Goal: Information Seeking & Learning: Learn about a topic

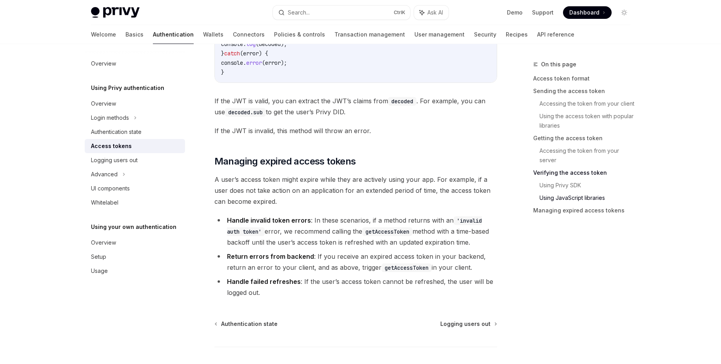
scroll to position [2008, 0]
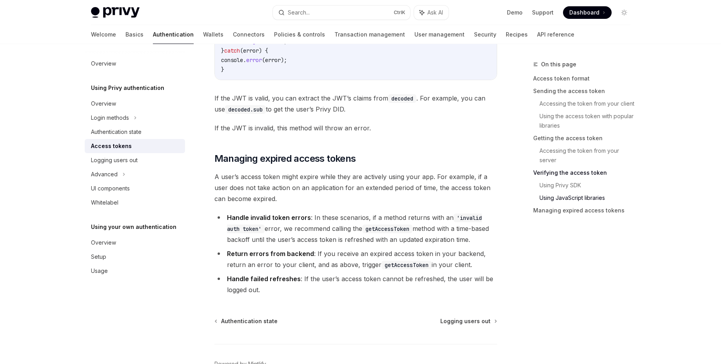
click at [255, 177] on span "A user’s access token might expire while they are actively using your app. For …" at bounding box center [356, 187] width 283 height 33
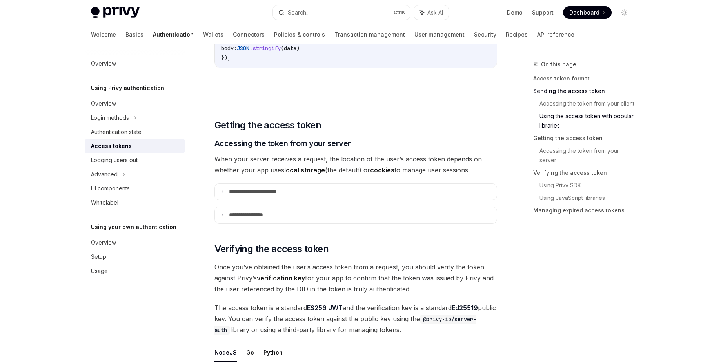
scroll to position [930, 0]
click at [286, 200] on summary "**********" at bounding box center [356, 193] width 282 height 16
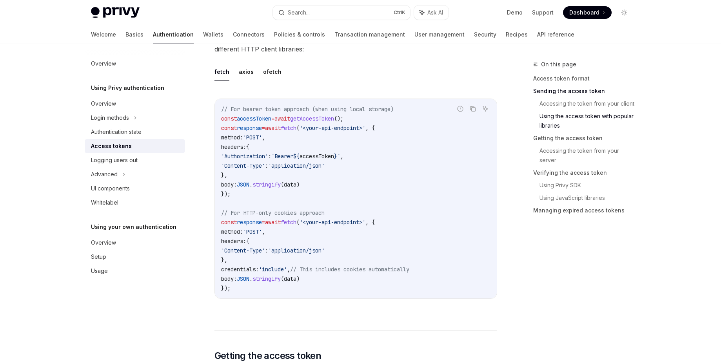
scroll to position [720, 0]
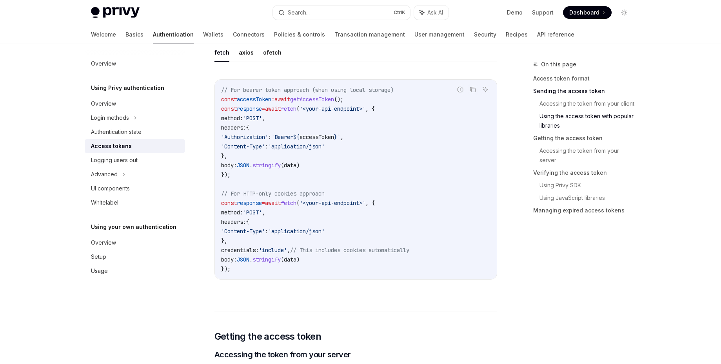
click at [290, 182] on code "// For bearer token approach (when using local storage) const accessToken = awa…" at bounding box center [356, 179] width 270 height 188
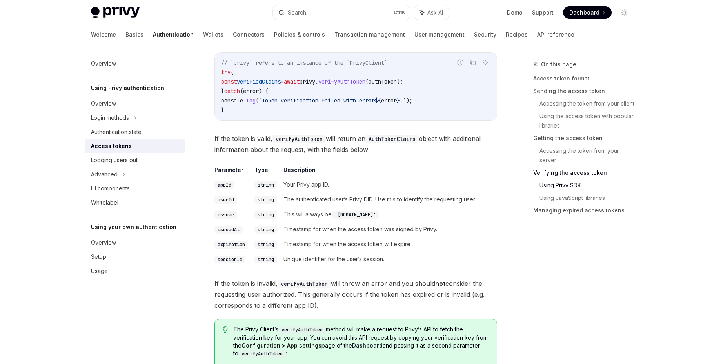
scroll to position [1672, 0]
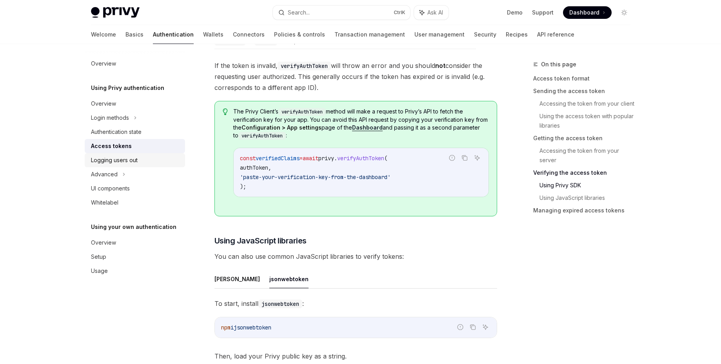
click at [151, 159] on div "Logging users out" at bounding box center [135, 159] width 89 height 9
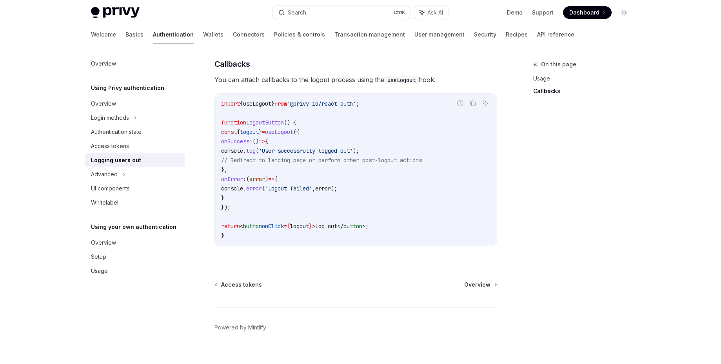
scroll to position [355, 0]
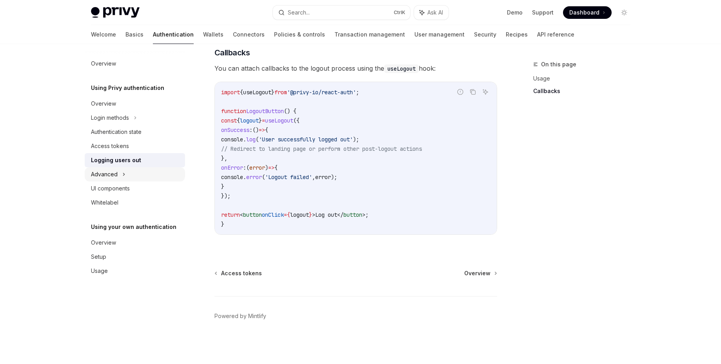
click at [131, 171] on div "Advanced" at bounding box center [135, 174] width 100 height 14
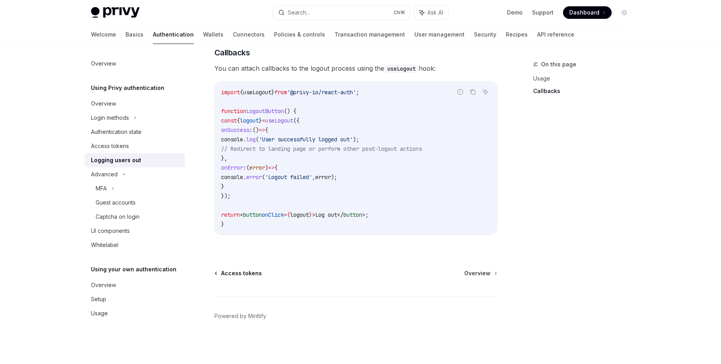
click at [227, 271] on span "Access tokens" at bounding box center [241, 273] width 41 height 8
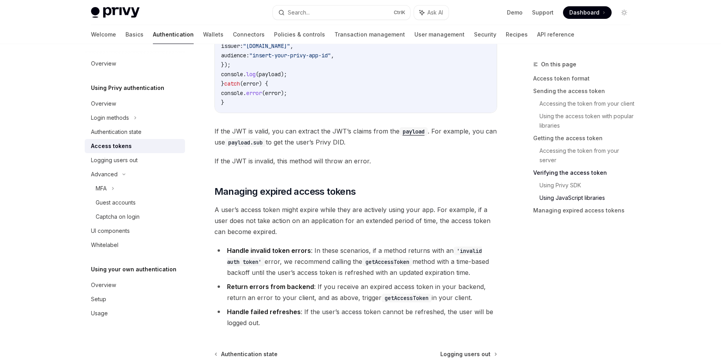
scroll to position [1951, 0]
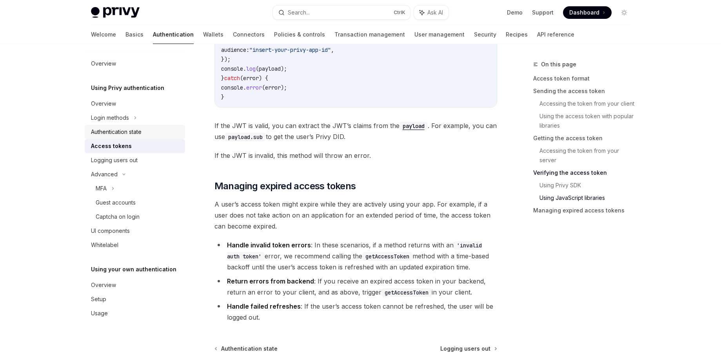
click at [130, 135] on div "Authentication state" at bounding box center [116, 131] width 51 height 9
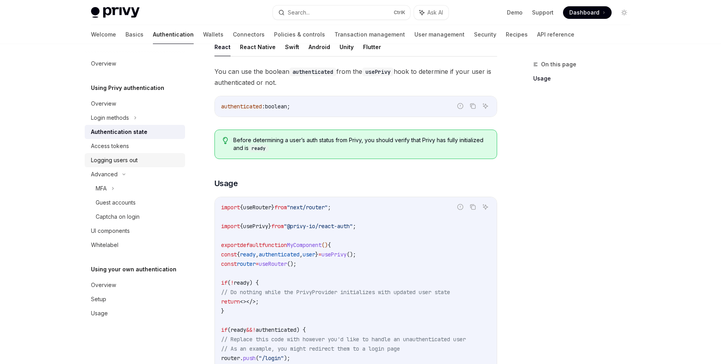
scroll to position [25, 0]
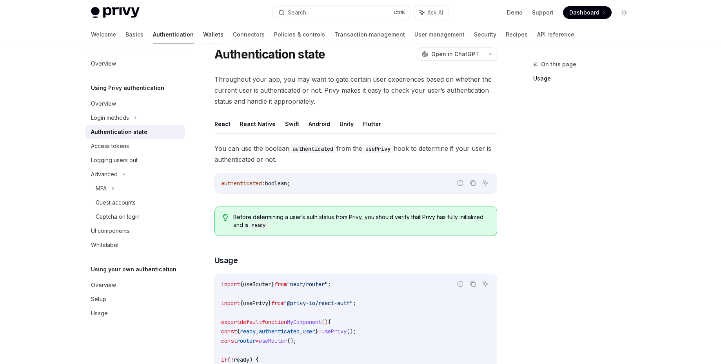
click at [203, 31] on link "Wallets" at bounding box center [213, 34] width 20 height 19
type textarea "*"
